Goal: Information Seeking & Learning: Learn about a topic

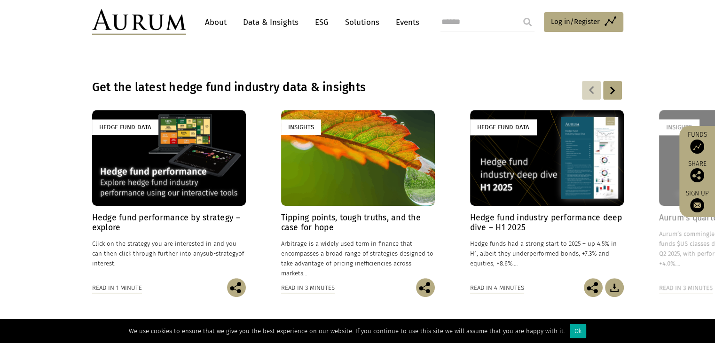
scroll to position [658, 0]
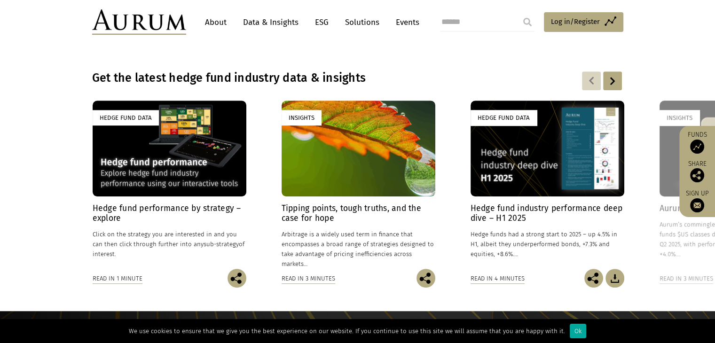
drag, startPoint x: 369, startPoint y: 240, endPoint x: 480, endPoint y: 16, distance: 249.9
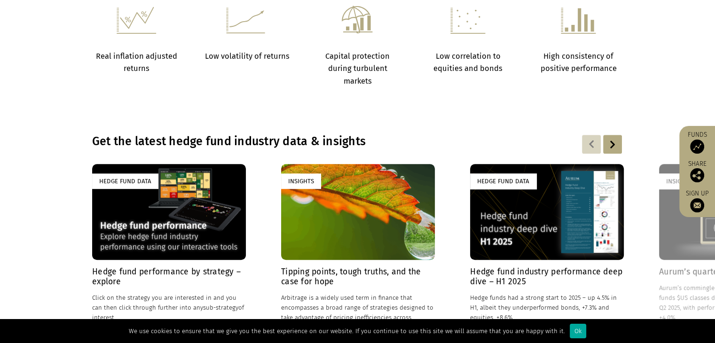
scroll to position [0, 0]
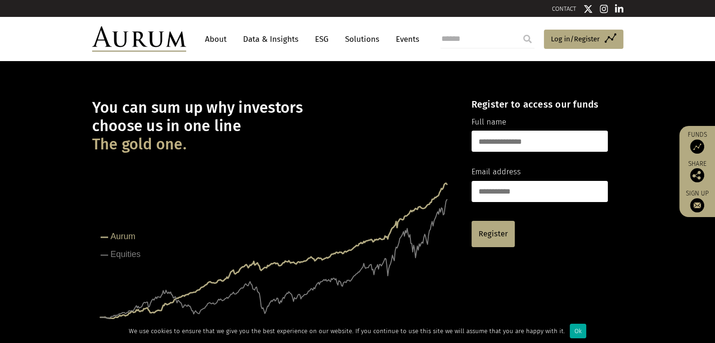
drag, startPoint x: 299, startPoint y: 290, endPoint x: 410, endPoint y: 63, distance: 252.9
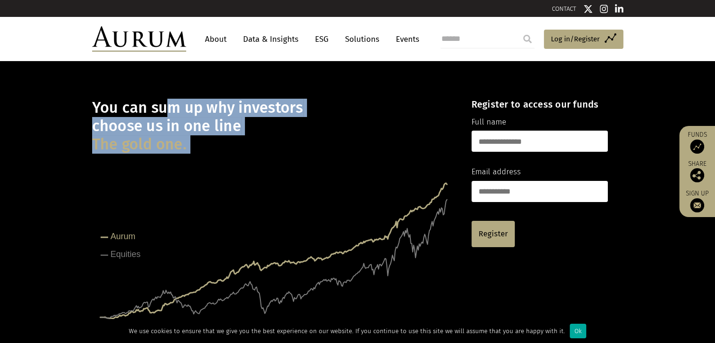
drag, startPoint x: 163, startPoint y: 107, endPoint x: 201, endPoint y: 175, distance: 78.2
click at [201, 175] on div "You can sum up why investors choose us in one line The gold one. Created with H…" at bounding box center [273, 216] width 363 height 262
click at [204, 157] on div "You can sum up why investors choose us in one line The gold one. Created with H…" at bounding box center [273, 216] width 363 height 262
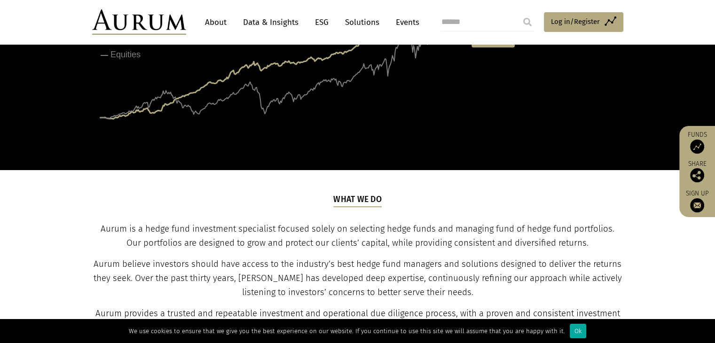
scroll to position [329, 0]
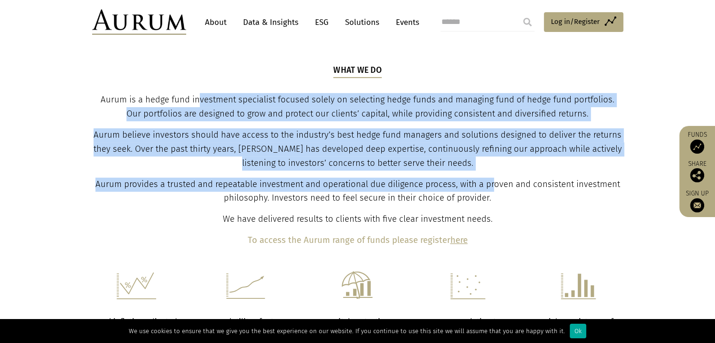
drag, startPoint x: 199, startPoint y: 96, endPoint x: 506, endPoint y: 196, distance: 323.4
click at [501, 194] on div "What we do Aurum is a hedge fund investment specialist focused solely on select…" at bounding box center [357, 155] width 529 height 183
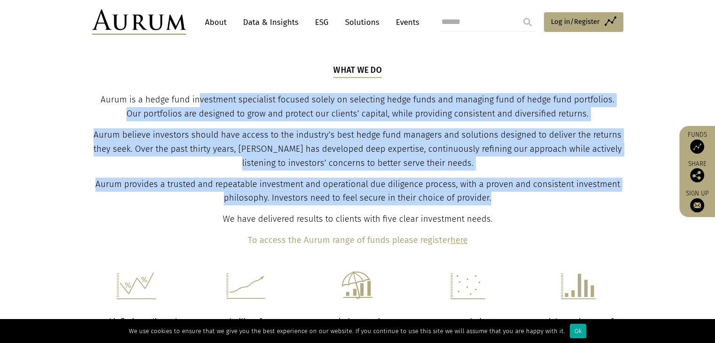
click at [506, 196] on p "Aurum provides a trusted and repeatable investment and operational due diligenc…" at bounding box center [357, 192] width 529 height 28
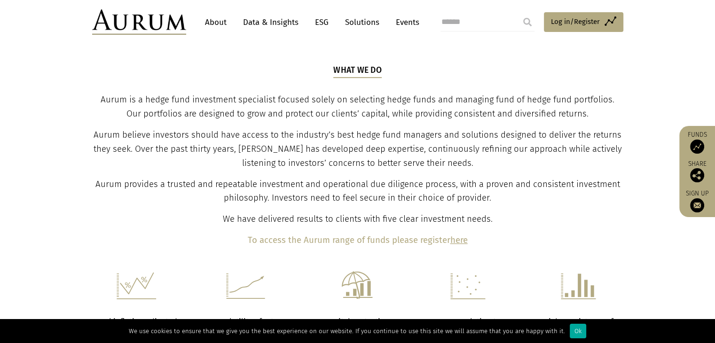
click at [506, 196] on p "Aurum provides a trusted and repeatable investment and operational due diligenc…" at bounding box center [357, 192] width 529 height 28
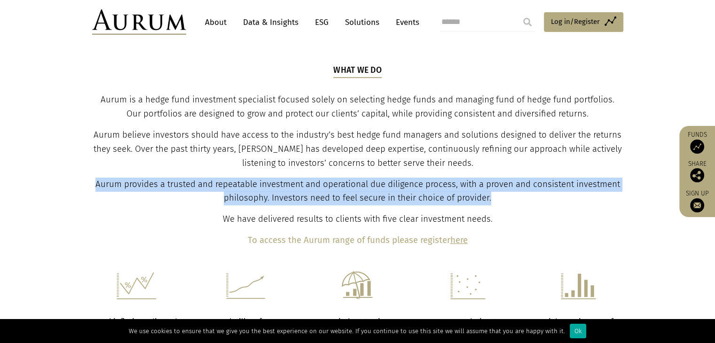
click at [506, 196] on p "Aurum provides a trusted and repeatable investment and operational due diligenc…" at bounding box center [357, 192] width 529 height 28
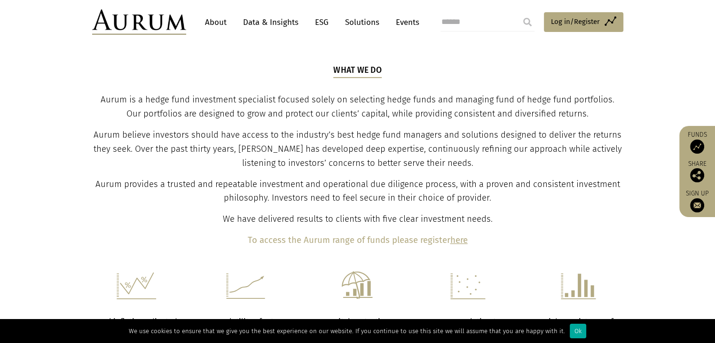
click at [596, 216] on p "We have delivered results to clients with five clear investment needs." at bounding box center [357, 219] width 529 height 14
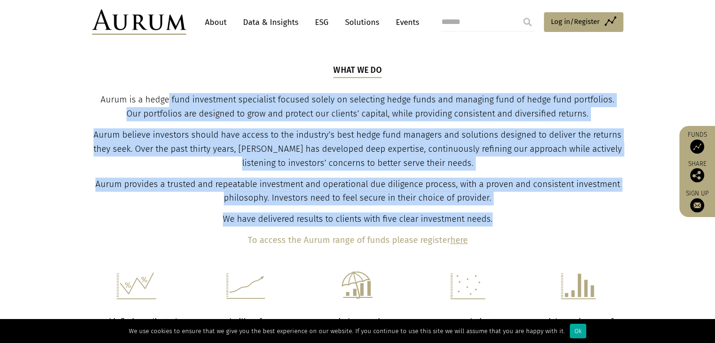
drag, startPoint x: 596, startPoint y: 216, endPoint x: 162, endPoint y: 103, distance: 449.0
click at [169, 91] on div "What we do Aurum is a hedge fund investment specialist focused solely on select…" at bounding box center [357, 155] width 529 height 183
click at [161, 115] on span "Aurum is a hedge fund investment specialist focused solely on selecting hedge f…" at bounding box center [358, 106] width 514 height 24
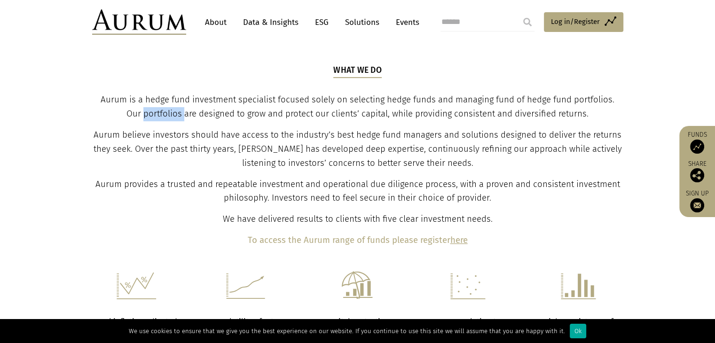
click at [161, 115] on span "Aurum is a hedge fund investment specialist focused solely on selecting hedge f…" at bounding box center [358, 106] width 514 height 24
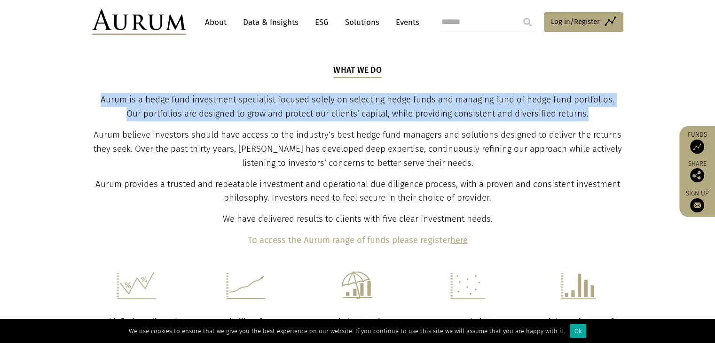
click at [161, 115] on span "Aurum is a hedge fund investment specialist focused solely on selecting hedge f…" at bounding box center [358, 106] width 514 height 24
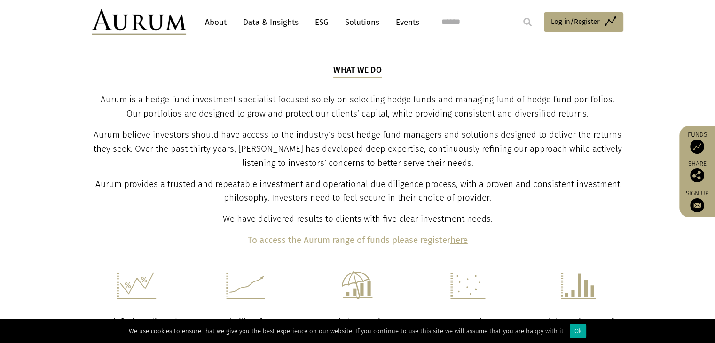
click at [357, 164] on span "Aurum believe investors should have access to the industry’s best hedge fund ma…" at bounding box center [358, 149] width 528 height 39
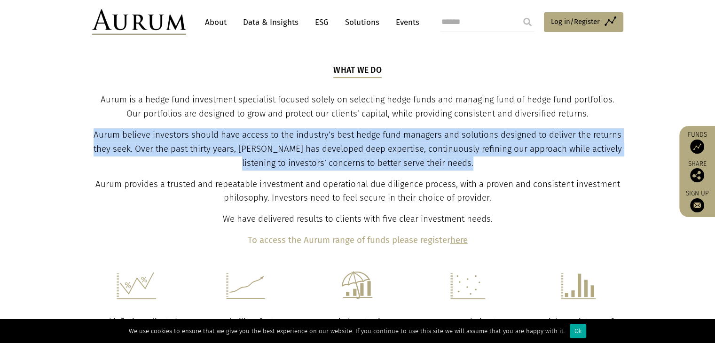
click at [357, 164] on span "Aurum believe investors should have access to the industry’s best hedge fund ma…" at bounding box center [358, 149] width 528 height 39
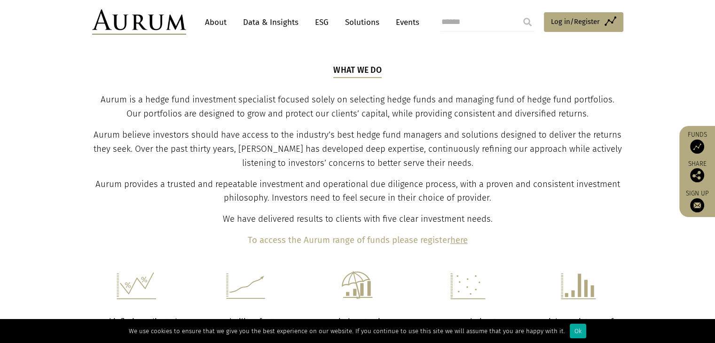
click at [420, 185] on span "Aurum provides a trusted and repeatable investment and operational due diligenc…" at bounding box center [357, 191] width 525 height 24
click at [211, 23] on link "About" at bounding box center [215, 22] width 31 height 17
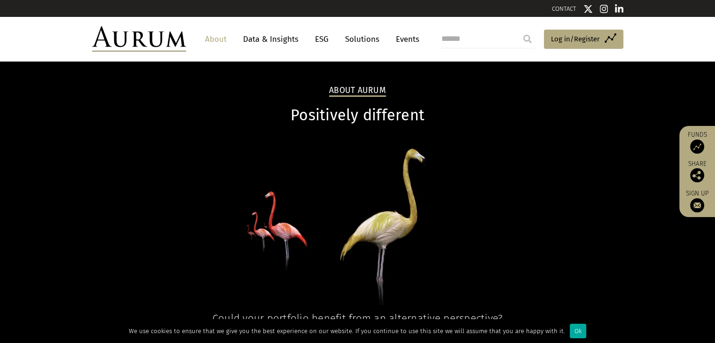
drag, startPoint x: 281, startPoint y: 266, endPoint x: 376, endPoint y: 66, distance: 221.1
drag, startPoint x: 393, startPoint y: 129, endPoint x: 400, endPoint y: 216, distance: 87.7
click at [393, 202] on div "About Aurum Positively different Could your portfolio benefit from an alternati…" at bounding box center [358, 225] width 550 height 281
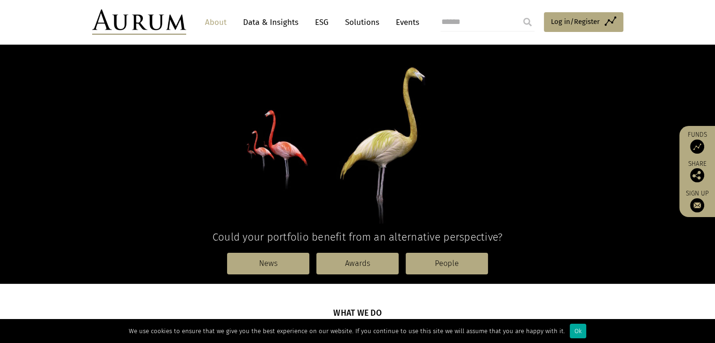
scroll to position [141, 0]
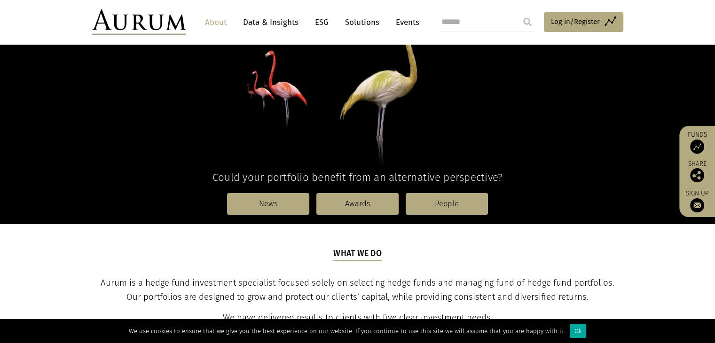
click at [73, 250] on section "What we do Aurum is a hedge fund investment specialist focused solely on select…" at bounding box center [357, 274] width 715 height 101
drag, startPoint x: 265, startPoint y: 194, endPoint x: 471, endPoint y: 252, distance: 214.4
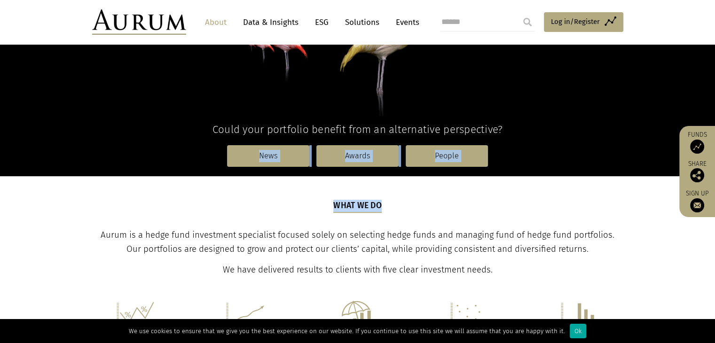
scroll to position [235, 0]
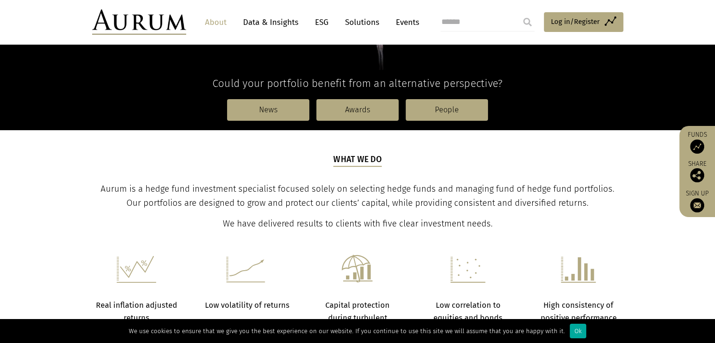
click at [470, 248] on section "Real inflation adjusted returns Low volatility of returns Capital protection du…" at bounding box center [357, 283] width 715 height 105
click at [512, 233] on section "Real inflation adjusted returns Low volatility of returns Capital protection du…" at bounding box center [357, 283] width 715 height 105
click at [506, 227] on p "We have delivered results to clients with five clear investment needs." at bounding box center [357, 224] width 529 height 14
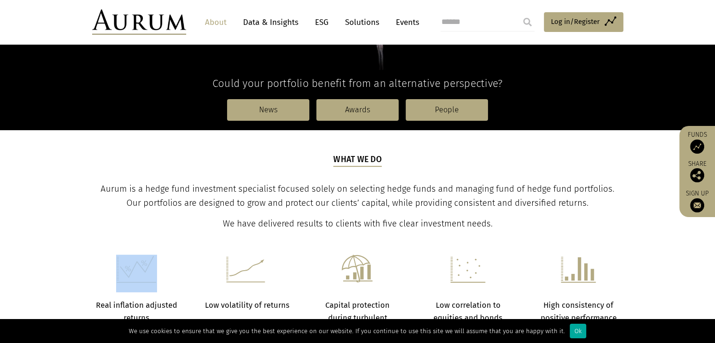
click at [506, 227] on p "We have delivered results to clients with five clear investment needs." at bounding box center [357, 224] width 529 height 14
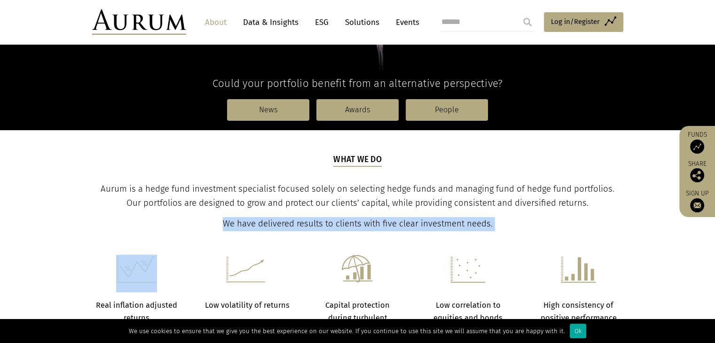
click at [506, 227] on p "We have delivered results to clients with five clear investment needs." at bounding box center [357, 224] width 529 height 14
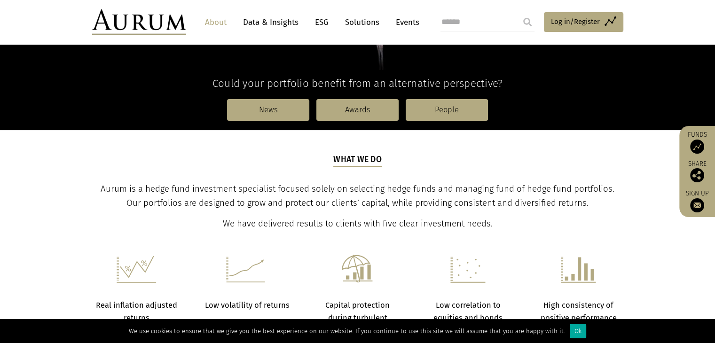
click at [532, 208] on p "Aurum is a hedge fund investment specialist focused solely on selecting hedge f…" at bounding box center [357, 196] width 529 height 28
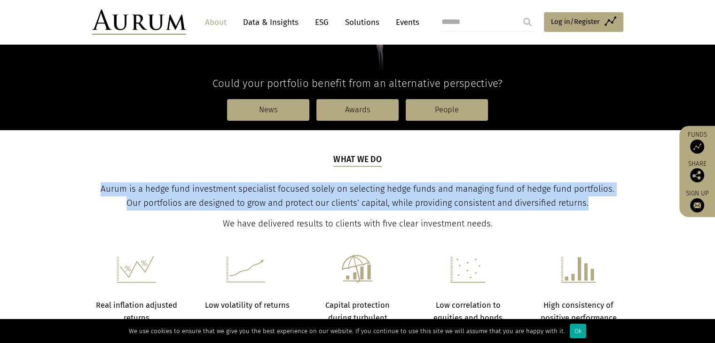
click at [532, 208] on p "Aurum is a hedge fund investment specialist focused solely on selecting hedge f…" at bounding box center [357, 196] width 529 height 28
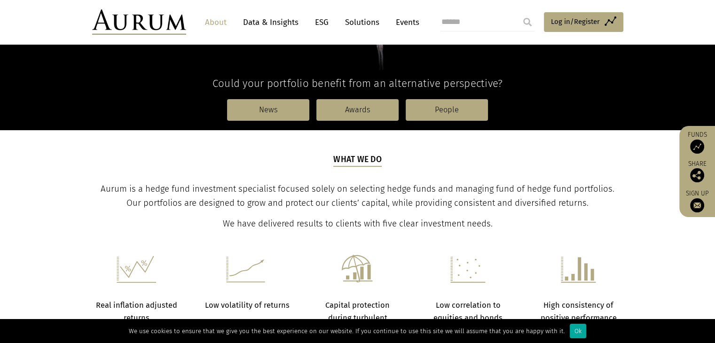
click at [542, 218] on p "We have delivered results to clients with five clear investment needs." at bounding box center [357, 224] width 529 height 14
click at [353, 22] on link "Solutions" at bounding box center [362, 22] width 44 height 17
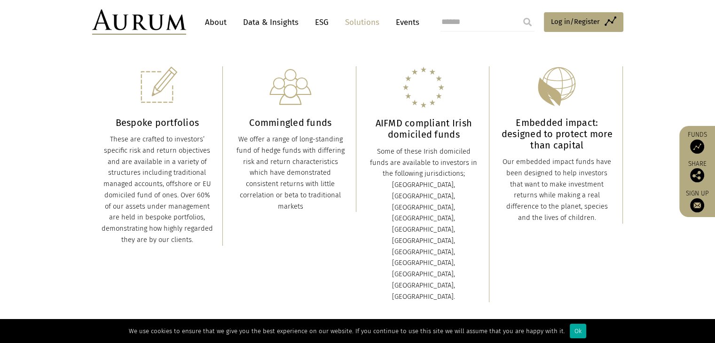
scroll to position [188, 0]
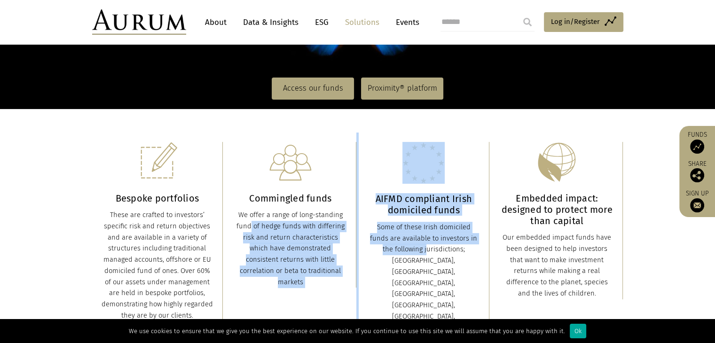
drag, startPoint x: 331, startPoint y: 215, endPoint x: 390, endPoint y: 250, distance: 68.5
click at [389, 249] on div "Bespoke portfolios These are crafted to investors’ specific risk and return obj…" at bounding box center [357, 260] width 531 height 255
click at [390, 250] on div "Some of these Irish domiciled funds are available to investors in the following…" at bounding box center [424, 300] width 112 height 157
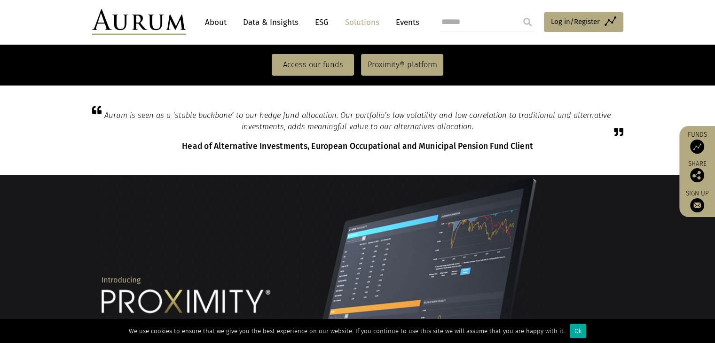
scroll to position [779, 0]
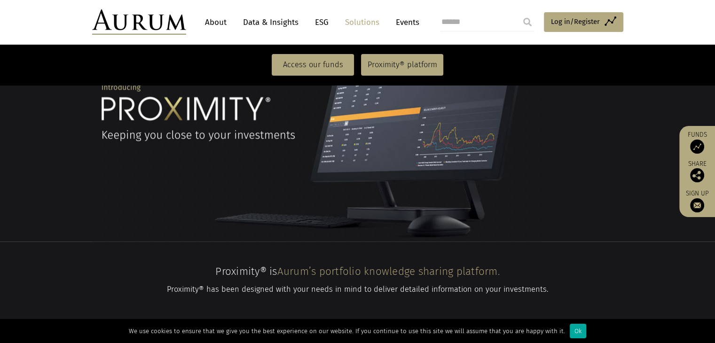
drag, startPoint x: 345, startPoint y: 256, endPoint x: 313, endPoint y: 360, distance: 108.2
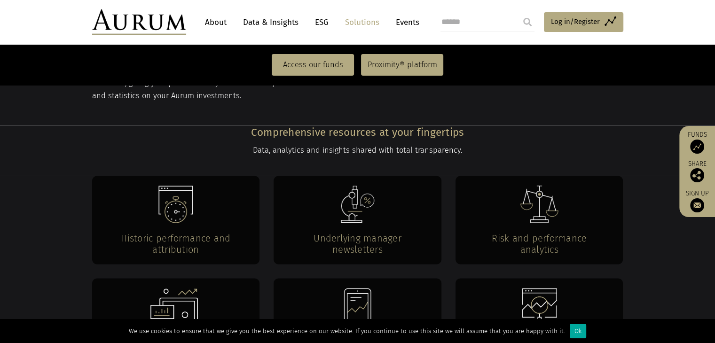
scroll to position [1690, 0]
drag, startPoint x: 387, startPoint y: 296, endPoint x: 369, endPoint y: 298, distance: 18.4
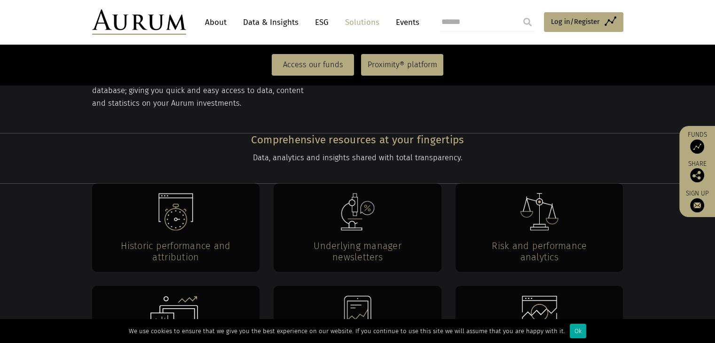
scroll to position [1668, 0]
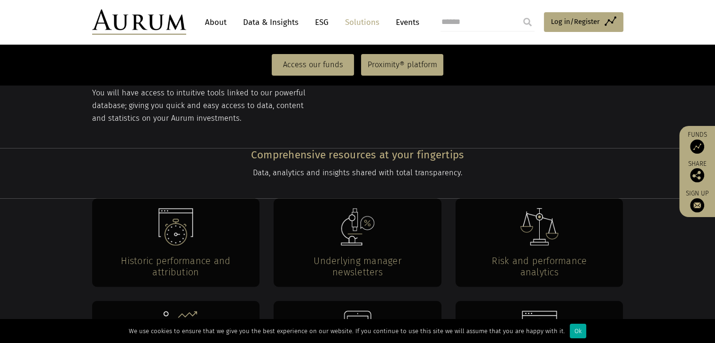
drag, startPoint x: 214, startPoint y: 264, endPoint x: 218, endPoint y: 228, distance: 35.4
click at [219, 255] on h4 "Historic performance and attribution" at bounding box center [176, 266] width 130 height 23
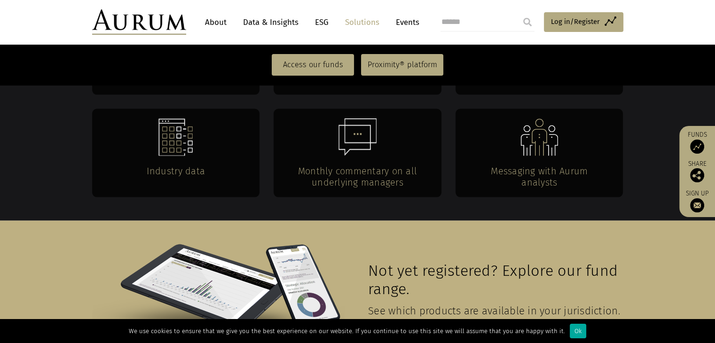
scroll to position [1903, 0]
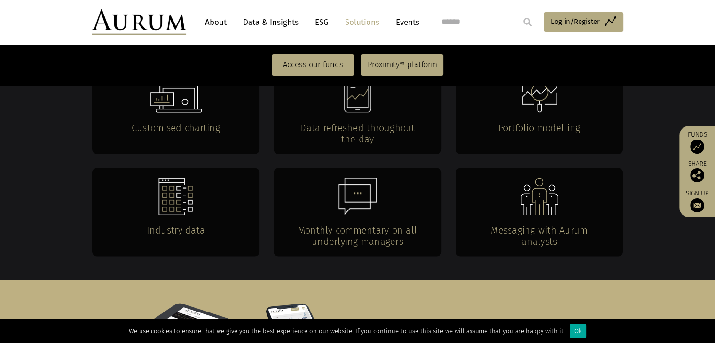
click at [511, 220] on section "Historic performance and attribution Underlying manager newsletters Risk and pe…" at bounding box center [357, 121] width 715 height 317
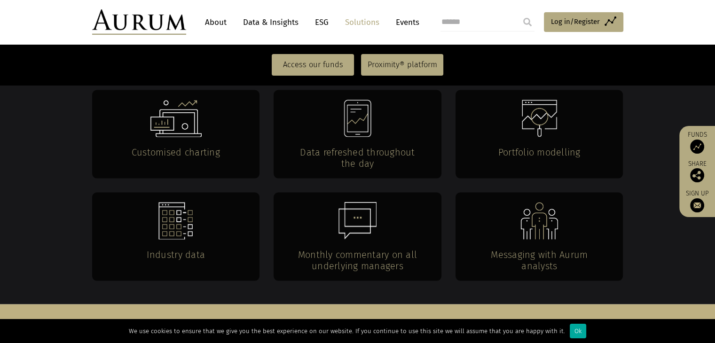
drag, startPoint x: 524, startPoint y: 235, endPoint x: 522, endPoint y: 210, distance: 25.0
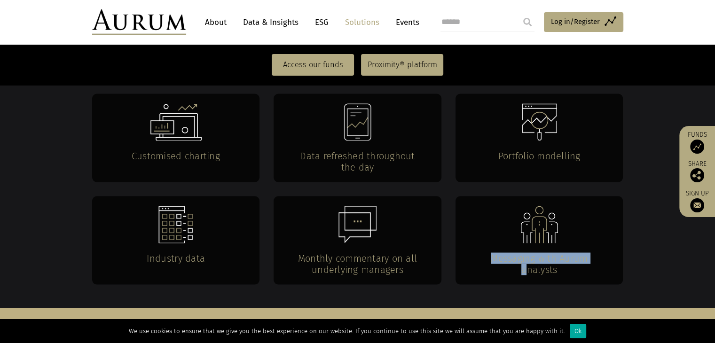
drag, startPoint x: 551, startPoint y: 192, endPoint x: 570, endPoint y: 173, distance: 26.6
click at [570, 196] on div "Messaging with Aurum analysts" at bounding box center [539, 240] width 168 height 88
click at [556, 206] on img at bounding box center [539, 225] width 38 height 38
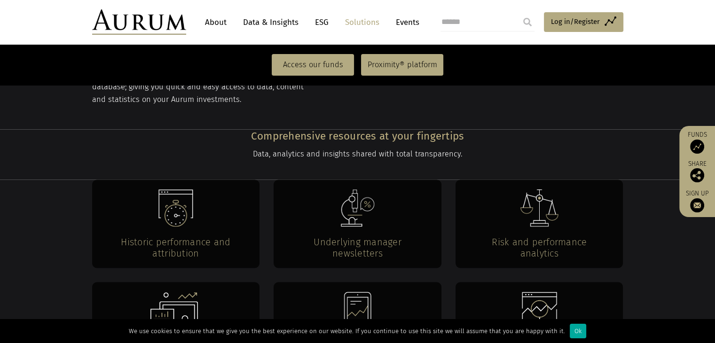
click at [561, 205] on div "Risk and performance analytics" at bounding box center [539, 224] width 168 height 88
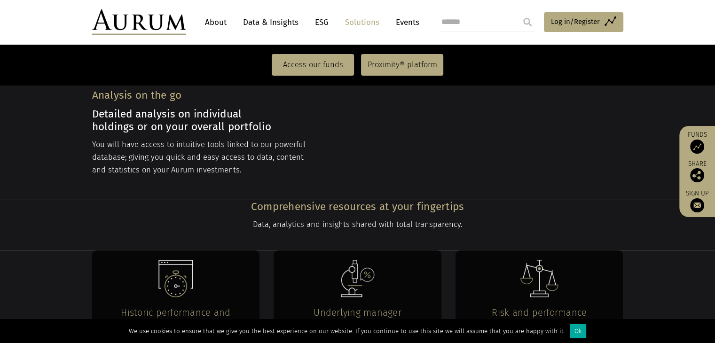
scroll to position [1546, 0]
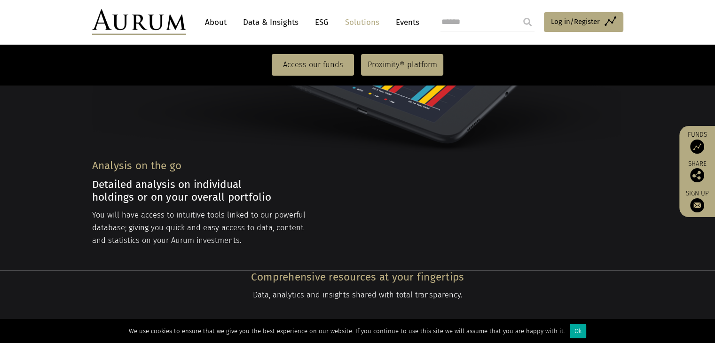
drag, startPoint x: 513, startPoint y: 198, endPoint x: 384, endPoint y: 272, distance: 149.2
click at [383, 308] on p at bounding box center [357, 314] width 529 height 12
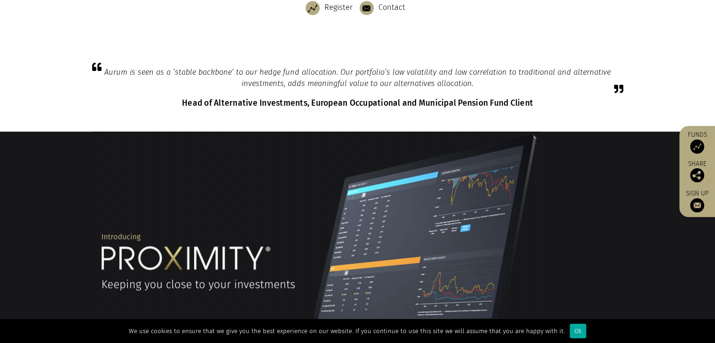
scroll to position [0, 0]
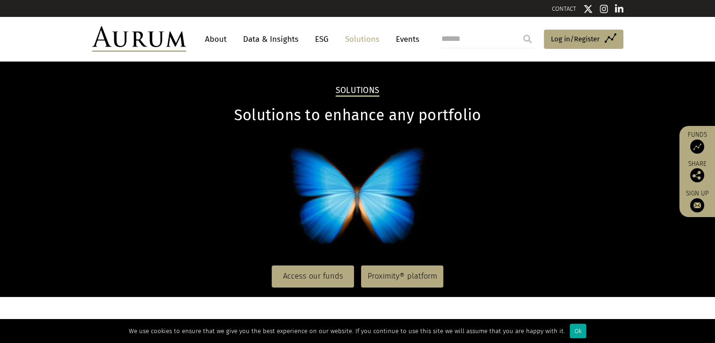
drag, startPoint x: 352, startPoint y: 260, endPoint x: 391, endPoint y: 88, distance: 176.6
